Goal: Information Seeking & Learning: Learn about a topic

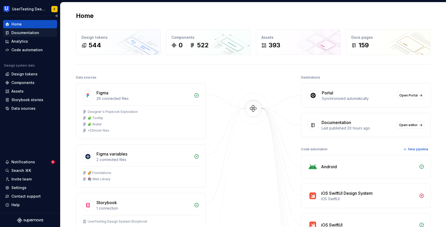
click at [31, 31] on div "Documentation" at bounding box center [25, 32] width 28 height 5
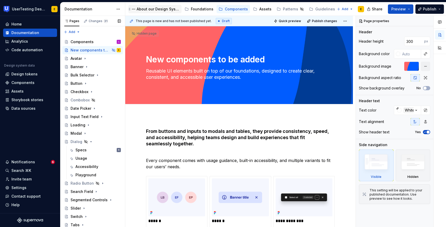
click at [152, 8] on div "About our Design System" at bounding box center [158, 8] width 43 height 5
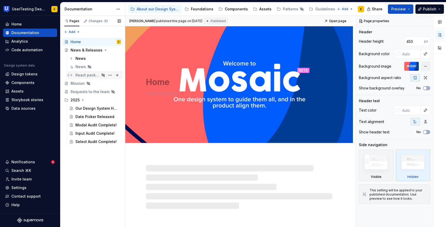
click at [90, 75] on div "React package" at bounding box center [88, 74] width 24 height 5
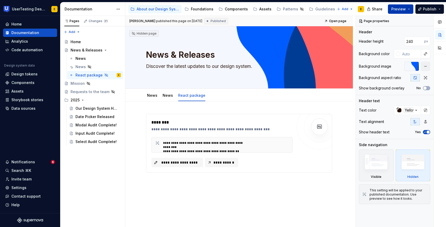
click at [408, 9] on button "Preview" at bounding box center [400, 8] width 25 height 9
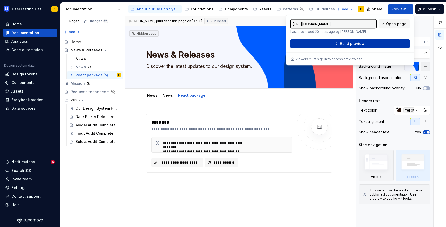
click at [367, 43] on button "Build preview" at bounding box center [350, 43] width 119 height 9
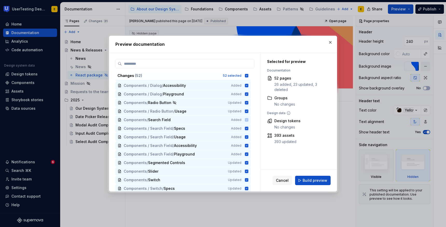
scroll to position [335, 0]
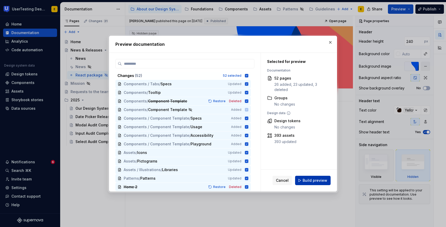
click at [322, 182] on span "Build preview" at bounding box center [315, 179] width 25 height 5
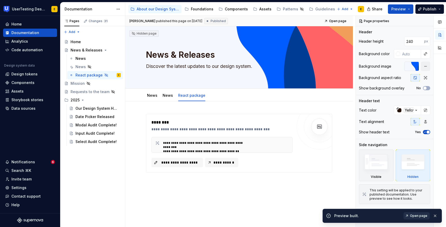
click at [419, 215] on span "Open page" at bounding box center [418, 215] width 17 height 4
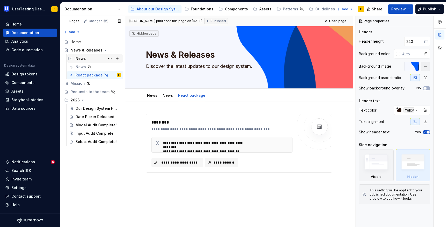
click at [78, 58] on div "News" at bounding box center [81, 58] width 10 height 5
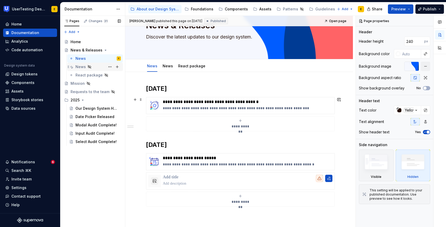
scroll to position [30, 0]
click at [81, 67] on div "News" at bounding box center [81, 66] width 10 height 5
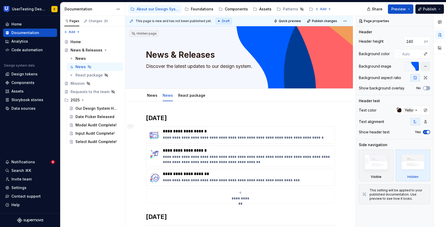
type textarea "*"
